Goal: Find specific page/section: Find specific page/section

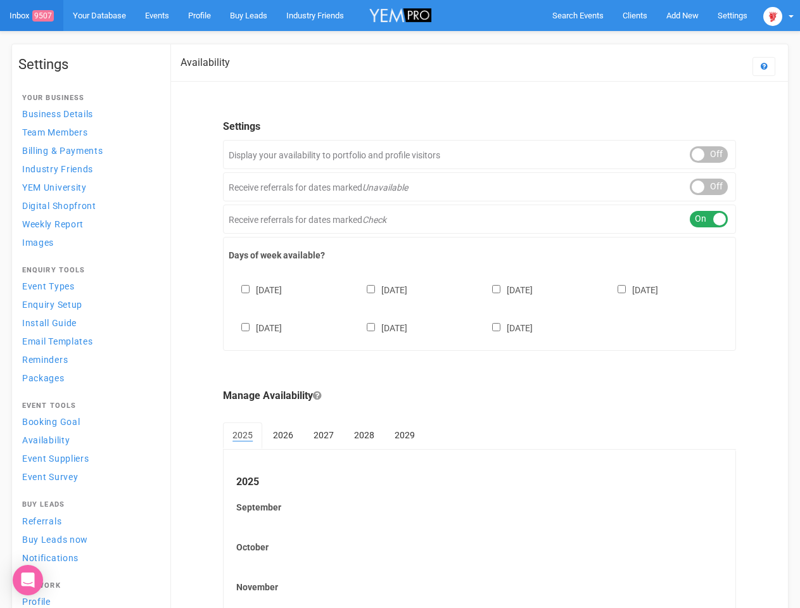
click at [400, 304] on div "[DATE] [DATE] [DATE] [DATE] [DATE] [DATE] [DATE]" at bounding box center [480, 303] width 502 height 76
click at [578, 15] on span "Search Events" at bounding box center [577, 16] width 51 height 10
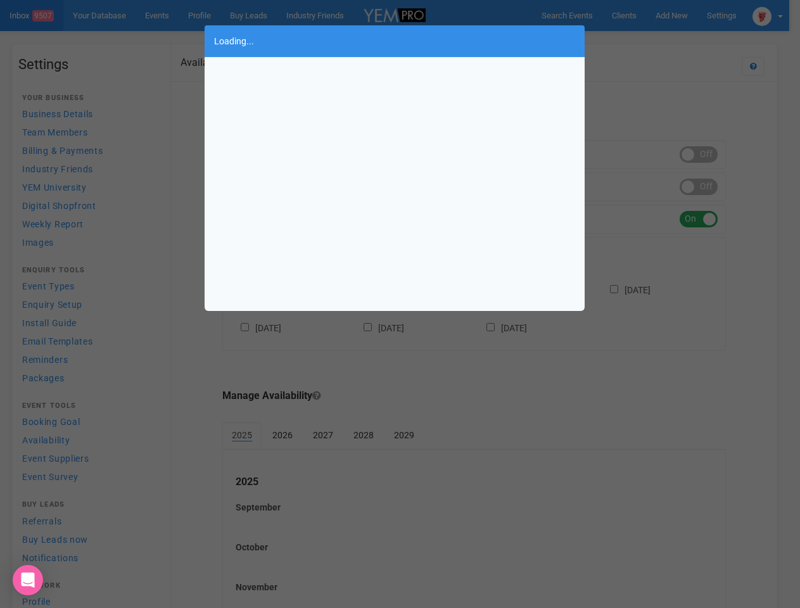
click at [682, 15] on body "Search Events Clients Add New New Client New Event New Enquiry Settings [GEOGRA…" at bounding box center [400, 366] width 800 height 733
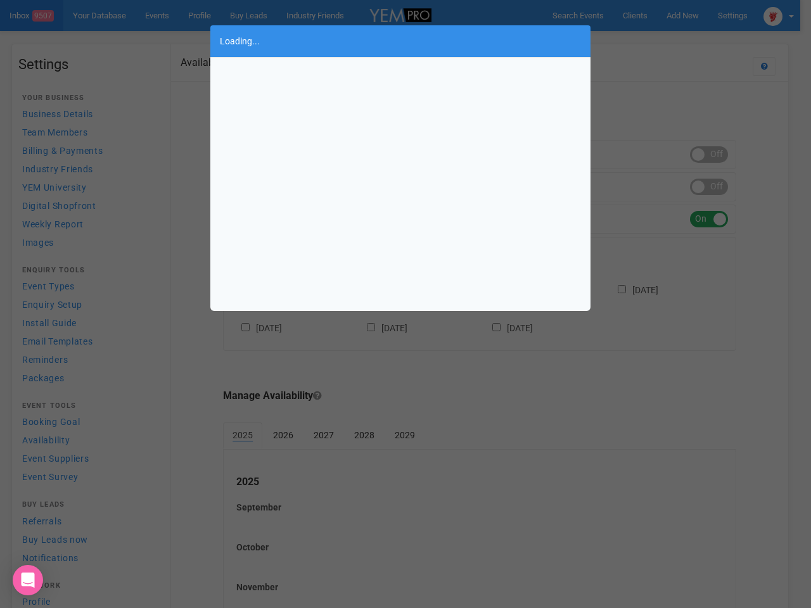
click at [653, 41] on div "Loading..." at bounding box center [405, 304] width 811 height 608
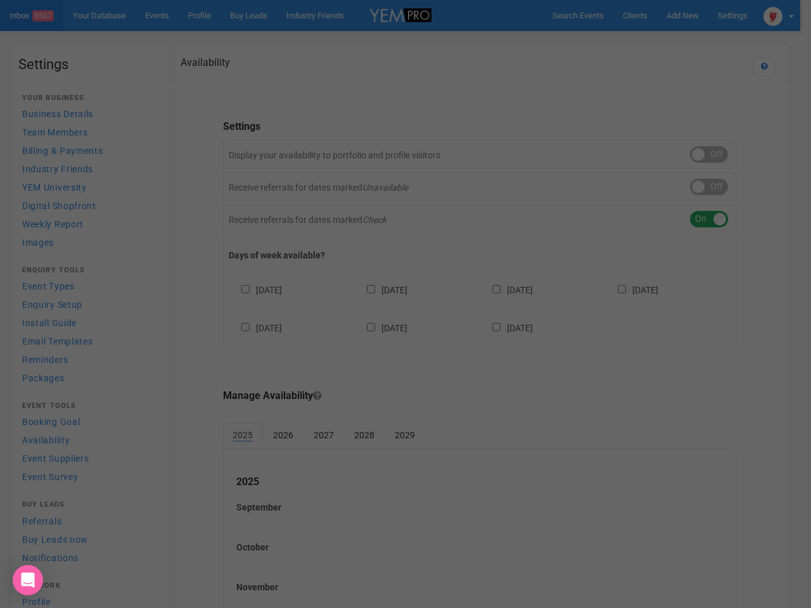
click at [779, 15] on div "Loading..." at bounding box center [405, 304] width 811 height 608
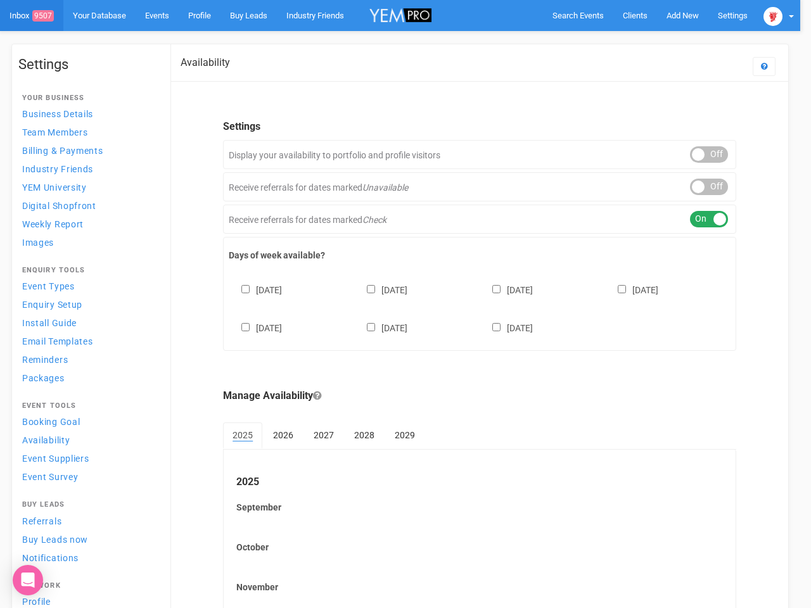
click at [709, 155] on div at bounding box center [405, 304] width 811 height 608
click at [709, 187] on div at bounding box center [405, 304] width 811 height 608
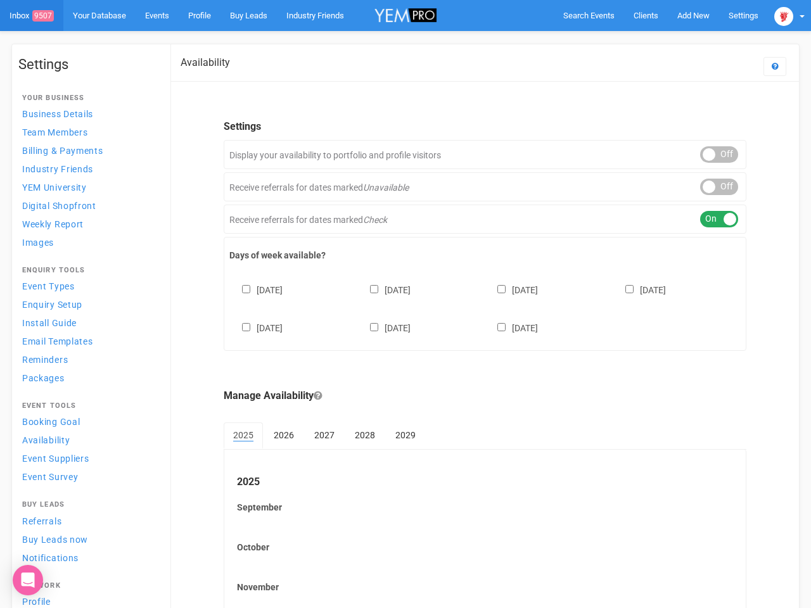
click at [709, 219] on div "ON OFF" at bounding box center [719, 219] width 38 height 16
click at [480, 307] on div "[DATE] [DATE] [DATE] [DATE] [DATE] [DATE] [DATE]" at bounding box center [484, 303] width 511 height 76
